Goal: Task Accomplishment & Management: Manage account settings

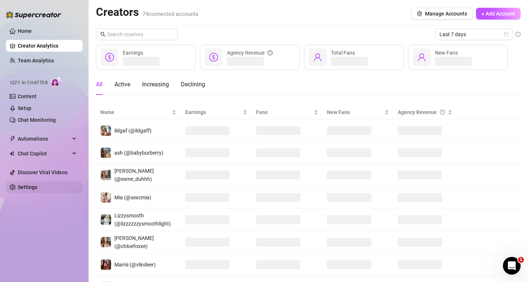
click at [28, 184] on link "Settings" at bounding box center [28, 187] width 20 height 6
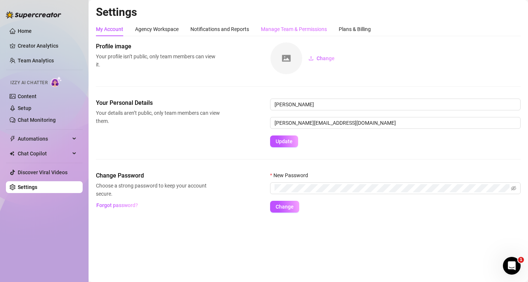
click at [311, 34] on div "Manage Team & Permissions" at bounding box center [294, 29] width 66 height 14
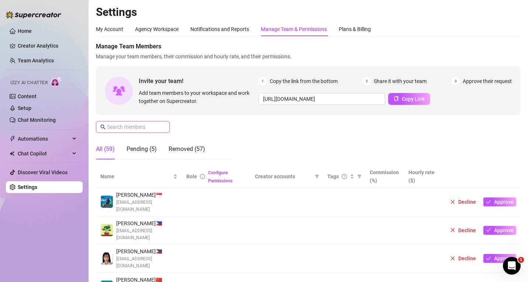
click at [136, 124] on input "text" at bounding box center [133, 127] width 52 height 8
paste input "[EMAIL_ADDRESS][DOMAIN_NAME]"
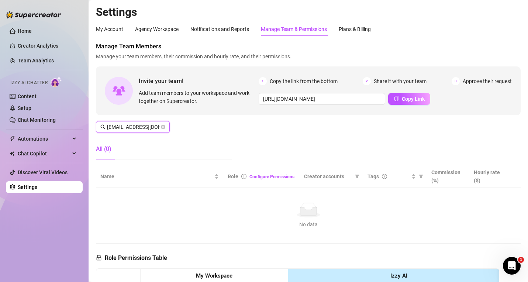
scroll to position [0, 33]
type input "[EMAIL_ADDRESS][DOMAIN_NAME]"
click at [444, 16] on h2 "Settings" at bounding box center [308, 12] width 425 height 14
click at [162, 124] on span at bounding box center [163, 127] width 4 height 8
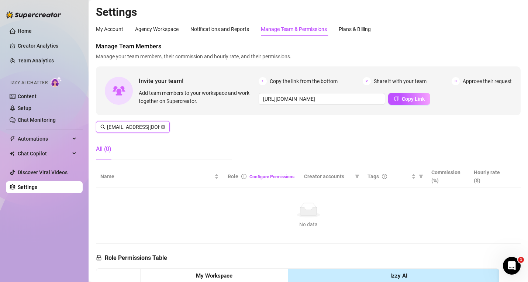
scroll to position [0, 34]
click at [161, 126] on icon "close-circle" at bounding box center [163, 127] width 4 height 4
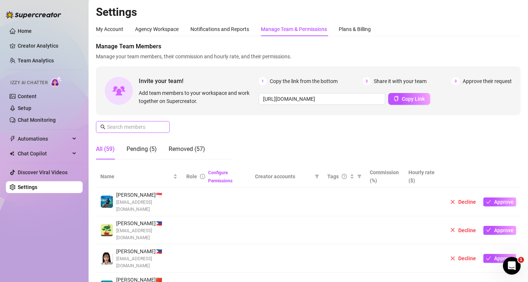
scroll to position [0, 0]
click at [162, 127] on span at bounding box center [163, 127] width 4 height 8
paste input "[EMAIL_ADDRESS][DOMAIN_NAME]"
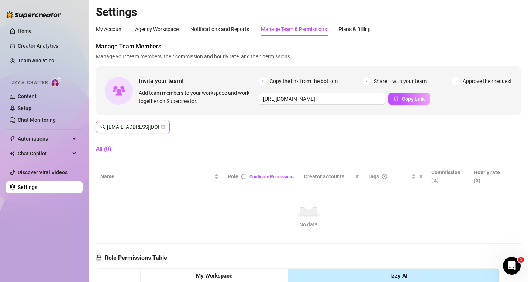
scroll to position [0, 18]
drag, startPoint x: 116, startPoint y: 127, endPoint x: 163, endPoint y: 126, distance: 47.6
click at [163, 126] on span "[EMAIL_ADDRESS][DOMAIN_NAME]" at bounding box center [133, 127] width 74 height 12
type input "c"
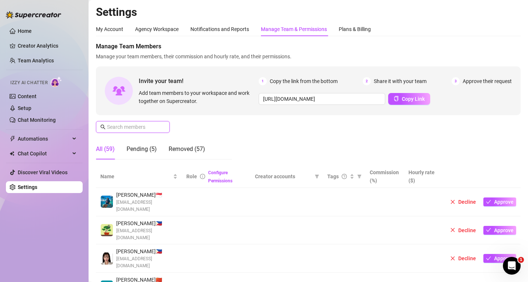
paste input "[EMAIL_ADDRESS][DOMAIN_NAME]"
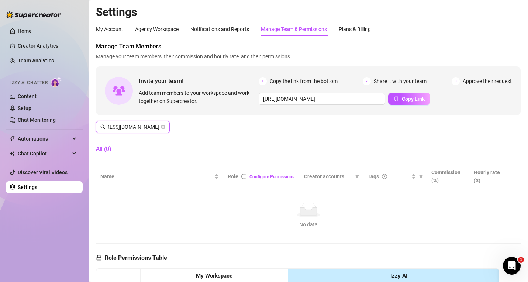
scroll to position [0, 34]
drag, startPoint x: 114, startPoint y: 126, endPoint x: 168, endPoint y: 126, distance: 54.3
click at [168, 126] on span "[EMAIL_ADDRESS][DOMAIN_NAME]" at bounding box center [133, 127] width 74 height 12
type input "manb"
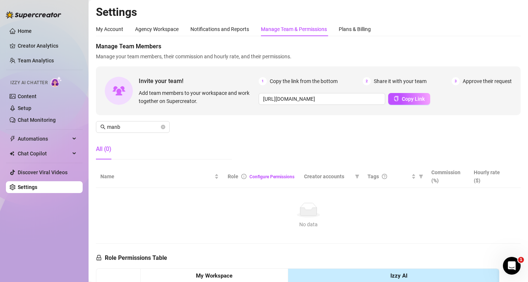
drag, startPoint x: 452, startPoint y: 150, endPoint x: 391, endPoint y: 151, distance: 60.9
click at [451, 150] on div "Manage Team Members Manage your team members, their commission and hourly rate,…" at bounding box center [308, 103] width 425 height 123
click at [160, 127] on span "manb" at bounding box center [133, 127] width 74 height 12
click at [164, 128] on icon "close-circle" at bounding box center [163, 127] width 4 height 4
paste input "[EMAIL_ADDRESS][DOMAIN_NAME]"
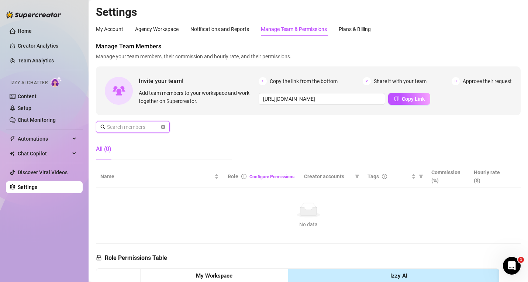
type input "[EMAIL_ADDRESS][DOMAIN_NAME]"
click at [163, 128] on icon "close-circle" at bounding box center [163, 127] width 4 height 4
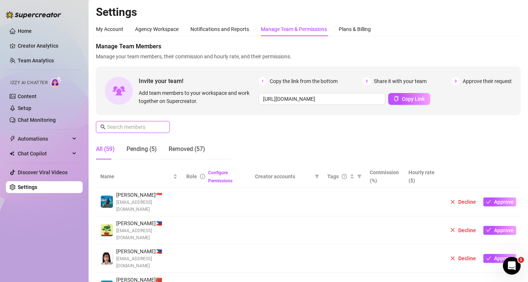
scroll to position [0, 0]
paste input "[EMAIL_ADDRESS][DOMAIN_NAME]"
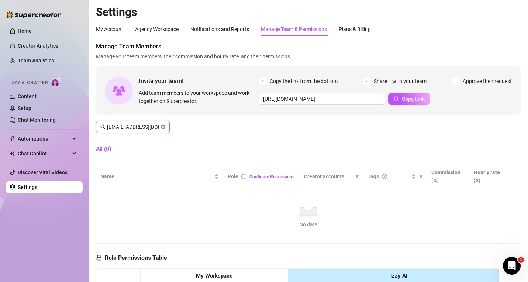
scroll to position [0, 20]
type input "[EMAIL_ADDRESS][DOMAIN_NAME]"
click at [521, 19] on main "Settings My Account Agency Workspace Notifications and Reports Manage Team & Pe…" at bounding box center [309, 242] width 440 height 484
